Goal: Task Accomplishment & Management: Use online tool/utility

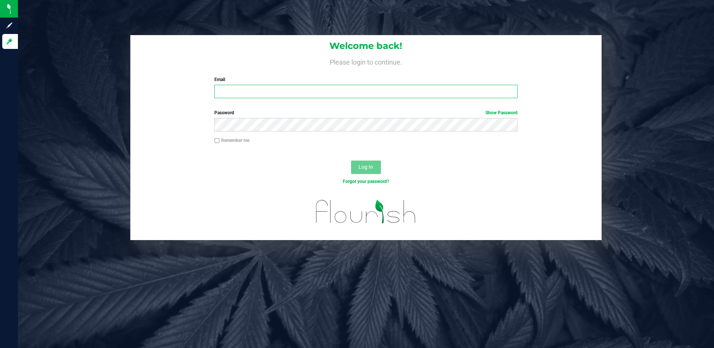
click at [229, 91] on input "Email" at bounding box center [365, 91] width 303 height 13
type input "[EMAIL_ADDRESS][DOMAIN_NAME]"
click at [351, 161] on button "Log In" at bounding box center [366, 167] width 30 height 13
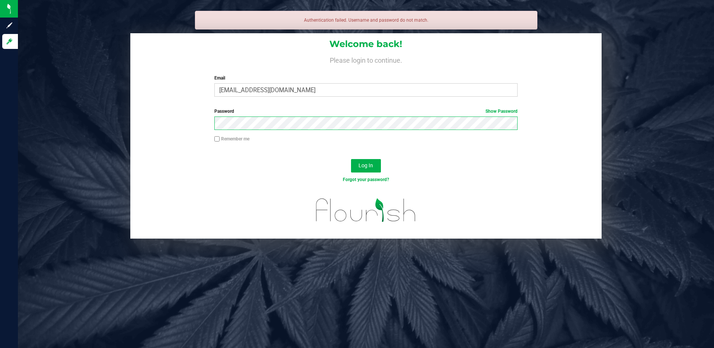
click at [351, 159] on button "Log In" at bounding box center [366, 165] width 30 height 13
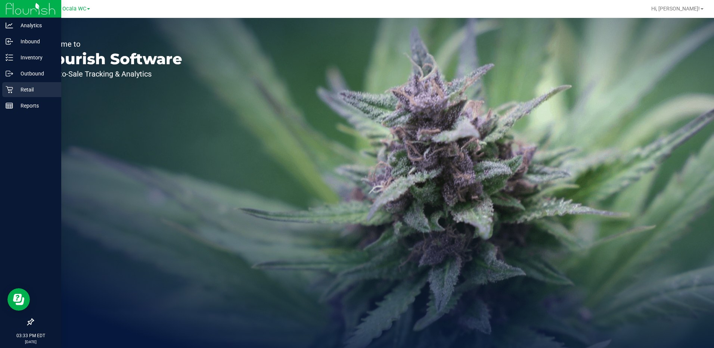
click at [14, 89] on p "Retail" at bounding box center [35, 89] width 45 height 9
